Goal: Task Accomplishment & Management: Use online tool/utility

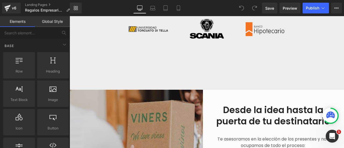
scroll to position [403, 0]
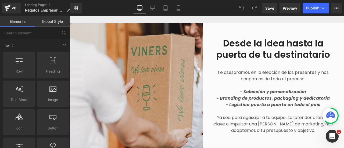
click at [252, 55] on h2 "Desde la idea hasta la puerta de tu destinatario" at bounding box center [273, 49] width 125 height 23
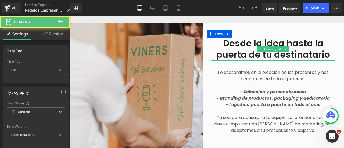
click at [267, 56] on h2 "Desde la idea hasta la puerta de tu destinatario" at bounding box center [273, 49] width 125 height 23
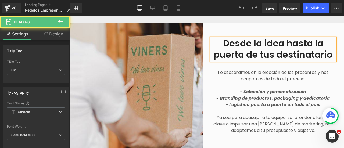
click at [331, 56] on h2 "Desde la idea hasta la puerta de tus destinatario" at bounding box center [273, 49] width 125 height 23
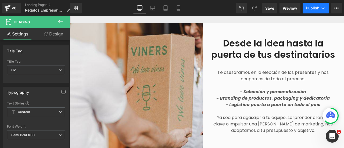
click at [312, 10] on span "Publish" at bounding box center [311, 8] width 13 height 4
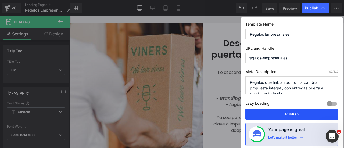
click at [296, 111] on button "Publish" at bounding box center [291, 114] width 93 height 11
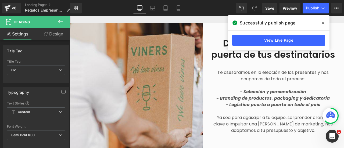
click at [323, 22] on icon at bounding box center [322, 23] width 3 height 4
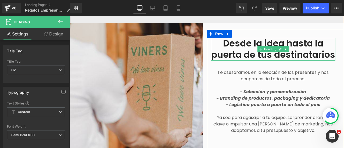
click at [254, 46] on h2 "Desde la idea hasta la puerta de tus destinatarios" at bounding box center [273, 49] width 125 height 23
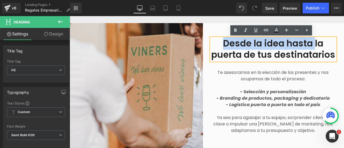
drag, startPoint x: 312, startPoint y: 43, endPoint x: 219, endPoint y: 43, distance: 93.1
click at [219, 43] on h2 "Desde la idea hasta la puerta de tus destinatarios" at bounding box center [273, 49] width 125 height 23
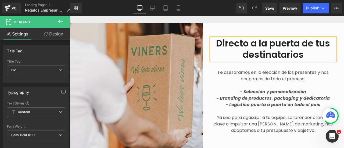
click at [289, 28] on div "Directo a la puerta de tus destinatarios Heading Te asesoramos en la elección d…" at bounding box center [275, 89] width 137 height 133
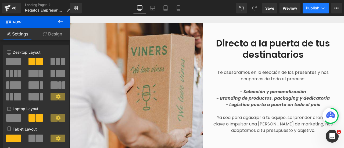
click at [315, 8] on span "Publish" at bounding box center [311, 8] width 13 height 4
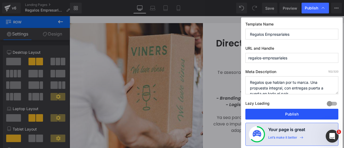
click at [287, 111] on button "Publish" at bounding box center [291, 114] width 93 height 11
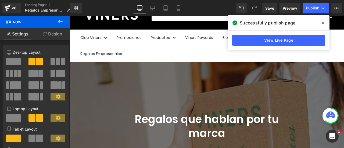
scroll to position [81, 0]
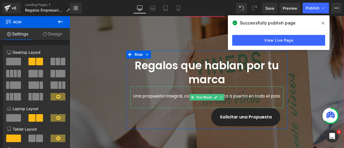
click at [257, 96] on p "Una propuesta integral, con entregas puerta a puerta en todo el país." at bounding box center [206, 96] width 153 height 6
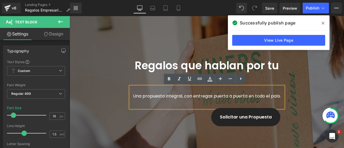
click at [253, 96] on p "Una propuesta integral, con entregas puerta a puerta en todo el país." at bounding box center [206, 96] width 153 height 6
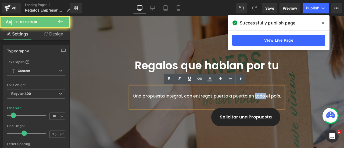
click at [253, 96] on p "Una propuesta integral, con entregas puerta a puerta en todo el país." at bounding box center [206, 96] width 153 height 6
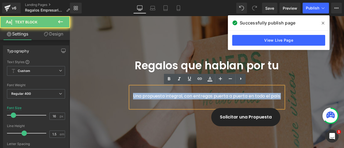
click at [253, 96] on p "Una propuesta integral, con entregas puerta a puerta en todo el país." at bounding box center [206, 96] width 153 height 6
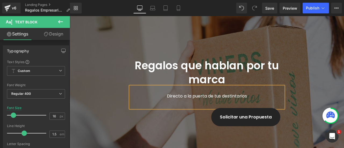
click at [296, 108] on span "Regalos que hablan por tu marca Heading Directo a la puerta de tus destintarios…" at bounding box center [207, 89] width 274 height 78
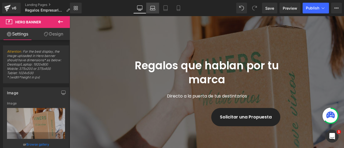
click at [154, 8] on icon at bounding box center [152, 7] width 5 height 5
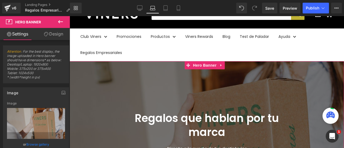
scroll to position [82, 0]
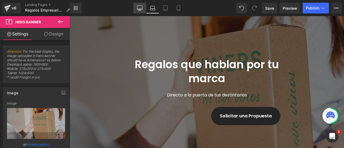
drag, startPoint x: 137, startPoint y: 5, endPoint x: 138, endPoint y: 11, distance: 6.2
click at [137, 5] on link "Desktop" at bounding box center [139, 8] width 13 height 11
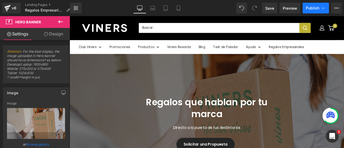
click at [313, 8] on span "Publish" at bounding box center [311, 8] width 13 height 4
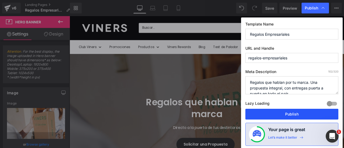
drag, startPoint x: 295, startPoint y: 111, endPoint x: 266, endPoint y: 111, distance: 29.0
click at [295, 111] on button "Publish" at bounding box center [291, 114] width 93 height 11
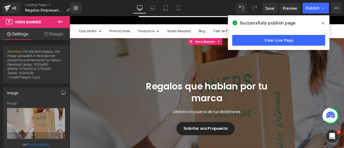
scroll to position [39, 0]
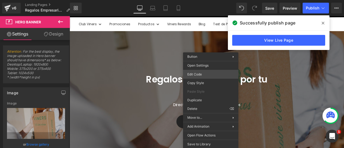
click at [207, 0] on div "You are previewing how the will restyle your page. You can not edit Elements in…" at bounding box center [172, 0] width 344 height 0
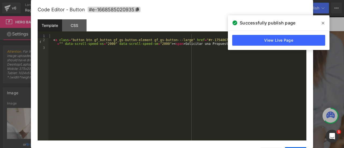
click at [324, 22] on span at bounding box center [322, 23] width 9 height 9
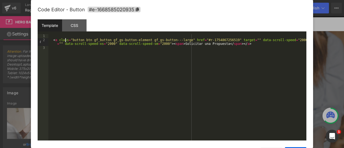
click at [66, 39] on div "< a class = "button btn gf_button gf_gs-button-element gf_gs-button---large" hr…" at bounding box center [177, 91] width 258 height 114
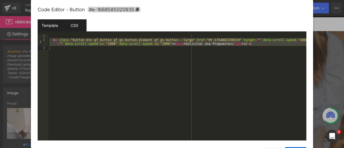
click at [69, 25] on div "CSS" at bounding box center [74, 25] width 24 height 12
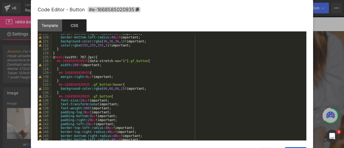
scroll to position [488, 0]
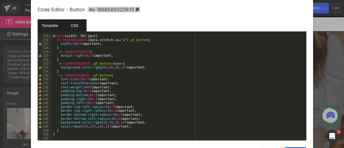
click at [49, 28] on div "Template" at bounding box center [50, 25] width 24 height 12
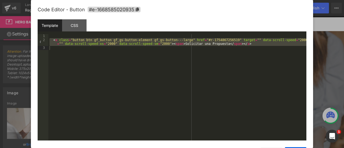
click at [174, 57] on div "< a class = "button btn gf_button gf_gs-button-element gf_gs-button---large" hr…" at bounding box center [177, 87] width 258 height 106
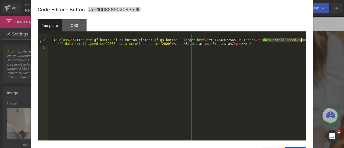
drag, startPoint x: 261, startPoint y: 39, endPoint x: 318, endPoint y: 41, distance: 56.1
click at [318, 41] on body "You are previewing how the will restyle your page. You can not edit Elements in…" at bounding box center [172, 74] width 344 height 148
click at [206, 57] on div "< a class = "button btn gf_button gf_gs-button-element gf_gs-button---large" hr…" at bounding box center [177, 91] width 258 height 114
click at [72, 28] on div "CSS" at bounding box center [74, 25] width 24 height 12
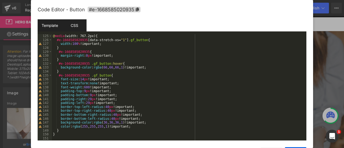
click at [50, 25] on div "Template" at bounding box center [50, 25] width 24 height 12
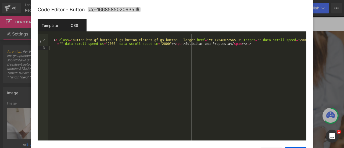
click at [78, 25] on div "CSS" at bounding box center [74, 25] width 24 height 12
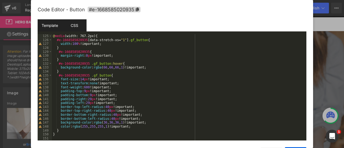
click at [56, 29] on div "Template" at bounding box center [50, 25] width 24 height 12
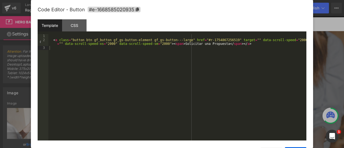
click at [324, 44] on div at bounding box center [172, 74] width 344 height 148
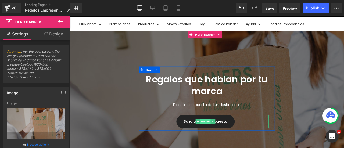
click at [226, 142] on span "Button" at bounding box center [230, 141] width 12 height 6
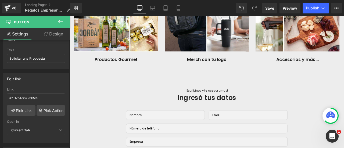
scroll to position [1193, 0]
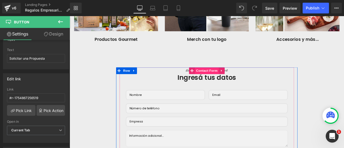
click at [229, 81] on span "Contact Form" at bounding box center [232, 81] width 28 height 8
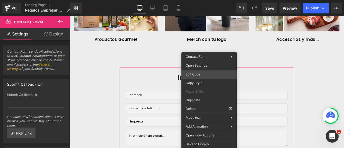
click at [209, 0] on div "Contact Form You are previewing how the will restyle your page. You can not edi…" at bounding box center [172, 0] width 344 height 0
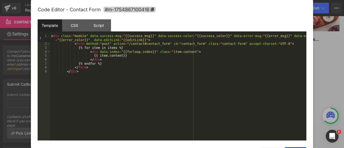
click at [152, 9] on icon at bounding box center [152, 10] width 3 height 4
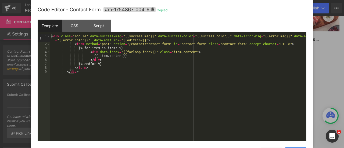
click at [331, 77] on div at bounding box center [172, 74] width 344 height 148
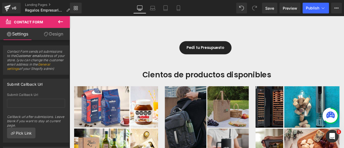
scroll to position [1005, 0]
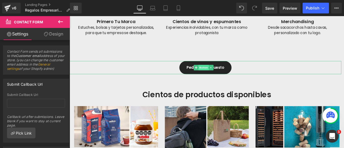
click at [224, 76] on span "Button" at bounding box center [228, 77] width 12 height 6
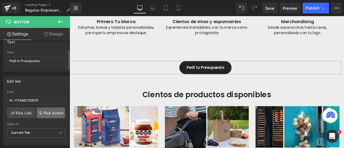
scroll to position [54, 0]
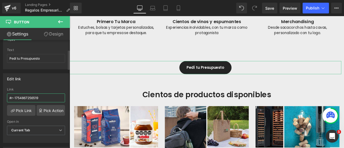
click at [53, 94] on input "#r-1754867256519" at bounding box center [36, 97] width 58 height 9
paste input "m-1754867100416"
type input "#m-1754867100416"
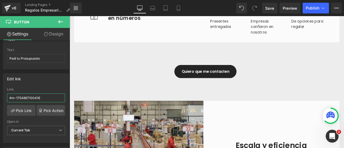
scroll to position [549, 0]
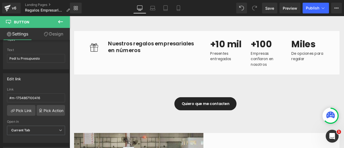
click at [227, 119] on div "Quiero que me contacten [PERSON_NAME]" at bounding box center [231, 120] width 322 height 16
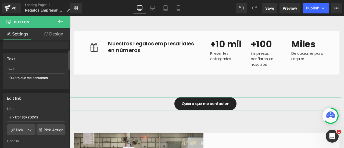
scroll to position [54, 0]
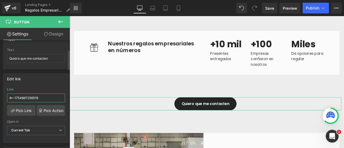
click at [46, 98] on input "#r-1754867256519" at bounding box center [36, 97] width 58 height 9
paste input "m-1754867100416"
type input "#m-1754867100416"
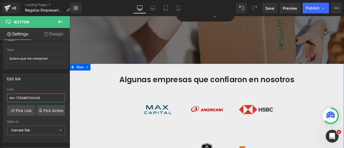
scroll to position [146, 0]
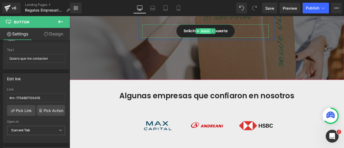
click at [225, 34] on span "Button" at bounding box center [230, 34] width 12 height 6
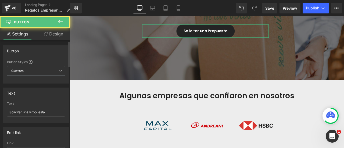
scroll to position [81, 0]
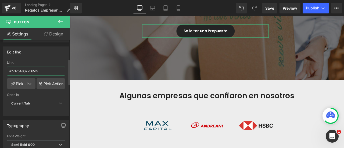
click at [52, 70] on input "#r-1754867256519" at bounding box center [36, 71] width 58 height 9
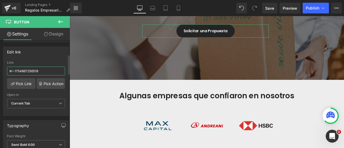
click at [52, 70] on input "#r-1754867256519" at bounding box center [36, 71] width 58 height 9
paste input "m-1754867100416"
type input "#m-1754867100416"
click at [60, 57] on div "Edit link #m-1754867100416 Link #m-1754867100416 Pick Link Pick Action Current …" at bounding box center [36, 81] width 66 height 70
click at [318, 7] on span "Publish" at bounding box center [311, 8] width 13 height 4
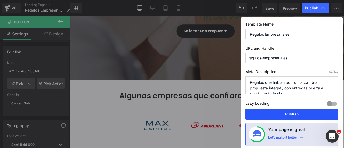
click at [305, 115] on button "Publish" at bounding box center [291, 114] width 93 height 11
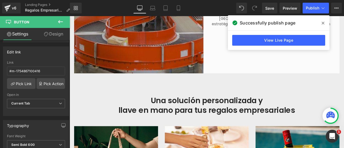
scroll to position [871, 0]
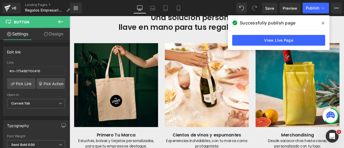
click at [323, 24] on icon at bounding box center [322, 23] width 3 height 4
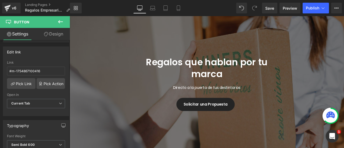
scroll to position [81, 0]
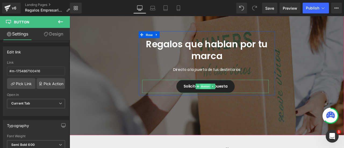
click at [227, 98] on span "Button" at bounding box center [230, 99] width 12 height 6
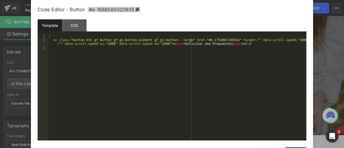
click at [201, 0] on div "Button You are previewing how the will restyle your page. You can not edit Elem…" at bounding box center [172, 0] width 344 height 0
click at [78, 28] on div "CSS" at bounding box center [74, 25] width 24 height 12
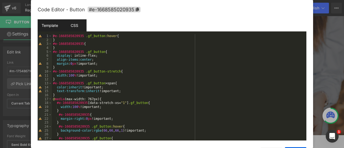
click at [46, 25] on div "Template" at bounding box center [50, 25] width 24 height 12
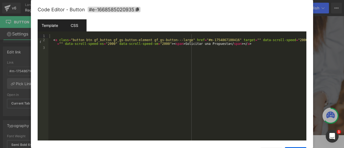
click at [73, 24] on div "CSS" at bounding box center [74, 25] width 24 height 12
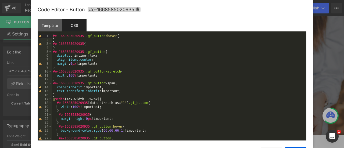
click at [134, 82] on div "#e-1668585020935 .gf_button :hover { } #e-1668585020935 { } #e-1668585020935 .g…" at bounding box center [178, 91] width 252 height 114
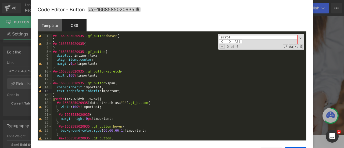
type input "scroll"
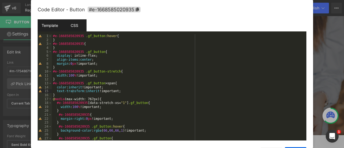
click at [45, 27] on div "Template" at bounding box center [50, 25] width 24 height 12
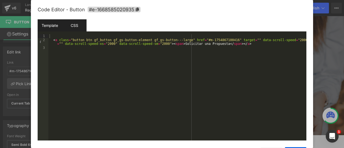
click at [75, 27] on div "CSS" at bounding box center [74, 25] width 24 height 12
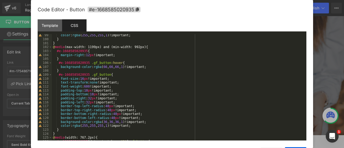
scroll to position [488, 0]
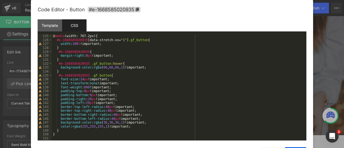
click at [67, 132] on div "@ media (width: 767.2px) { #e-1668585020935 [ data-stretch-xs = " 1 " ] .gf_but…" at bounding box center [178, 91] width 252 height 114
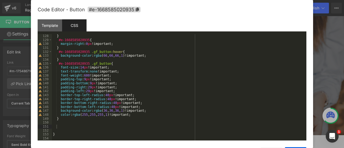
click at [83, 126] on div "} #e-1668585020935 { margin-right : 0 px !important; } #e-1668585020935 .gf_but…" at bounding box center [178, 91] width 252 height 114
drag, startPoint x: 58, startPoint y: 62, endPoint x: 86, endPoint y: 63, distance: 28.2
click at [86, 63] on div "} #e-1668585020935 { margin-right : 0 px !important; } #e-1668585020935 .gf_but…" at bounding box center [178, 91] width 252 height 114
drag, startPoint x: 85, startPoint y: 126, endPoint x: 56, endPoint y: 126, distance: 28.7
click at [56, 126] on div "} #e-1668585020935 { margin-right : 0 px !important; } #e-1668585020935 .gf_but…" at bounding box center [178, 91] width 252 height 114
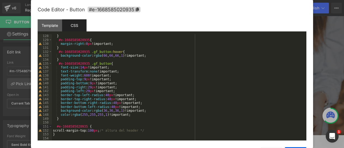
click at [322, 71] on div at bounding box center [172, 74] width 344 height 148
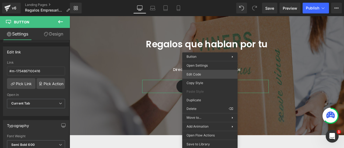
click at [202, 0] on div "Button You are previewing how the will restyle your page. You can not edit Elem…" at bounding box center [172, 0] width 344 height 0
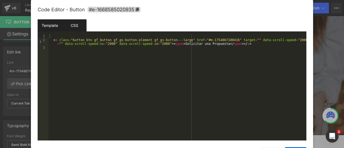
drag, startPoint x: 77, startPoint y: 26, endPoint x: 76, endPoint y: 31, distance: 5.3
click at [77, 25] on div "CSS" at bounding box center [74, 25] width 24 height 12
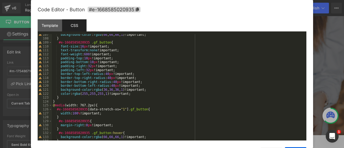
scroll to position [488, 0]
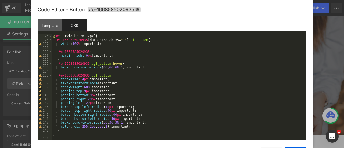
click at [322, 74] on div at bounding box center [172, 74] width 344 height 148
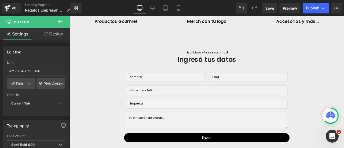
scroll to position [1181, 0]
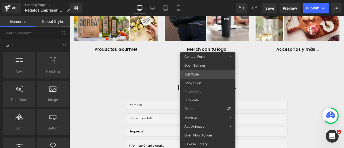
click at [203, 0] on div "Button You are previewing how the will restyle your page. You can not edit Elem…" at bounding box center [172, 0] width 344 height 0
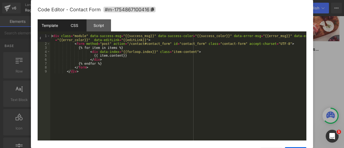
click at [77, 25] on div "CSS" at bounding box center [74, 25] width 24 height 12
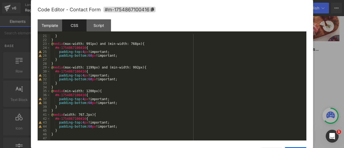
scroll to position [79, 0]
click at [76, 134] on div "} } @ media (max-width: 991px) and (min-width: 768px) { #m-1754867100416 { padd…" at bounding box center [177, 91] width 254 height 114
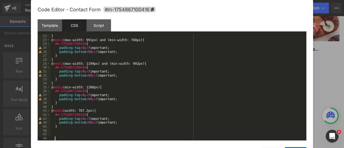
scroll to position [83, 0]
click at [84, 133] on div "} @ media (max-width: 991px) and (min-width: 768px) { #m-1754867100416 { paddin…" at bounding box center [177, 91] width 254 height 114
click at [83, 133] on div "} @ media (max-width: 991px) and (min-width: 768px) { #m-1754867100416 { paddin…" at bounding box center [177, 91] width 254 height 114
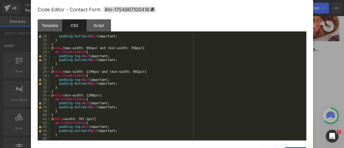
scroll to position [58, 0]
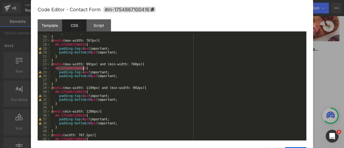
drag, startPoint x: 56, startPoint y: 68, endPoint x: 83, endPoint y: 68, distance: 26.3
click at [83, 68] on div "margin : 0 px !important; } @ media (max-width: 767px) { #m-1754867100416 { pad…" at bounding box center [177, 88] width 254 height 114
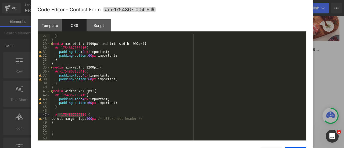
drag, startPoint x: 84, startPoint y: 114, endPoint x: 56, endPoint y: 114, distance: 27.4
click at [56, 114] on div "} } @ media (max-width: 1199px) and (min-width: 992px) { #m-1754867100416 { pad…" at bounding box center [177, 91] width 254 height 114
click at [93, 118] on div "} } @ media (max-width: 1199px) and (min-width: 992px) { #m-1754867100416 { pad…" at bounding box center [177, 91] width 254 height 114
click at [90, 119] on div "} } @ media (max-width: 1199px) and (min-width: 992px) { #m-1754867100416 { pad…" at bounding box center [177, 91] width 254 height 114
click at [308, 143] on div "Code Editor - Contact Form #m-1754867100416 Template CSS Script Data 1 2 3 4 5 …" at bounding box center [172, 74] width 282 height 148
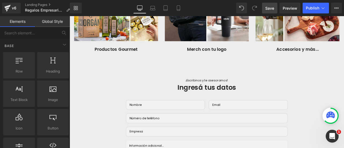
click at [274, 10] on span "Save" at bounding box center [269, 8] width 9 height 6
click at [289, 9] on span "Preview" at bounding box center [289, 8] width 14 height 6
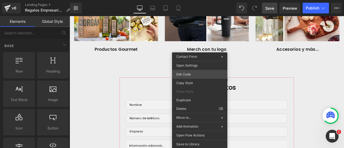
click at [194, 0] on div "Button You are previewing how the will restyle your page. You can not edit Elem…" at bounding box center [172, 0] width 344 height 0
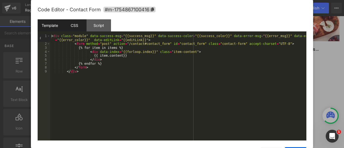
click at [77, 29] on div "CSS" at bounding box center [74, 25] width 24 height 12
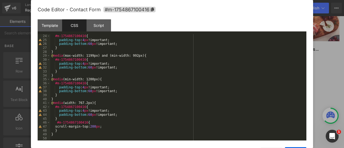
scroll to position [90, 0]
